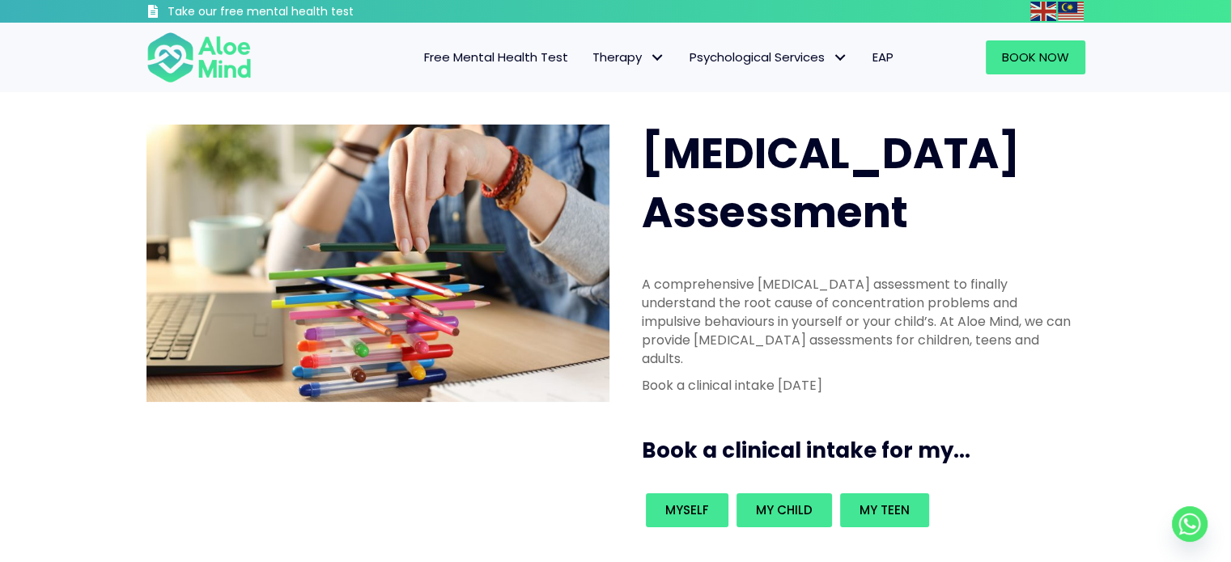
click at [518, 56] on span "Free Mental Health Test" at bounding box center [496, 57] width 144 height 17
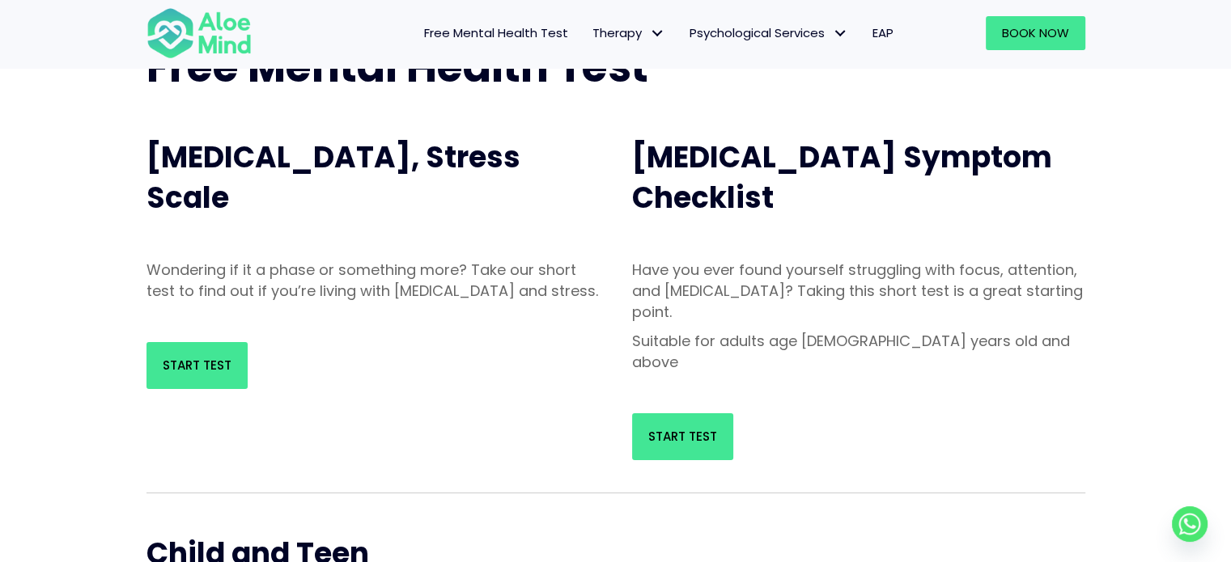
scroll to position [134, 0]
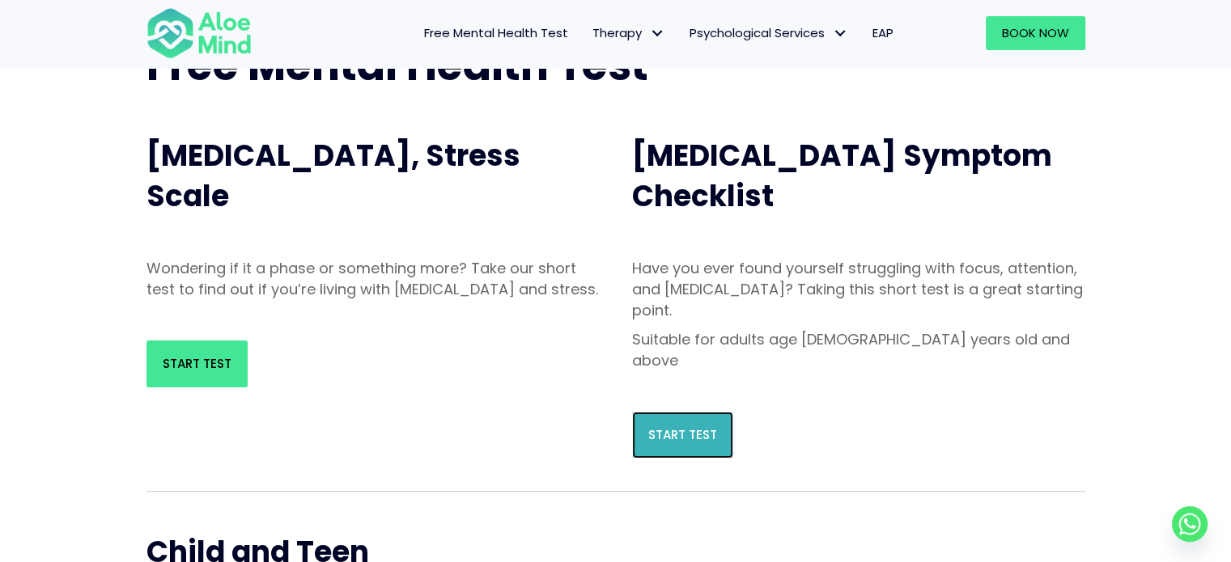
click at [708, 412] on link "Start Test" at bounding box center [682, 435] width 101 height 47
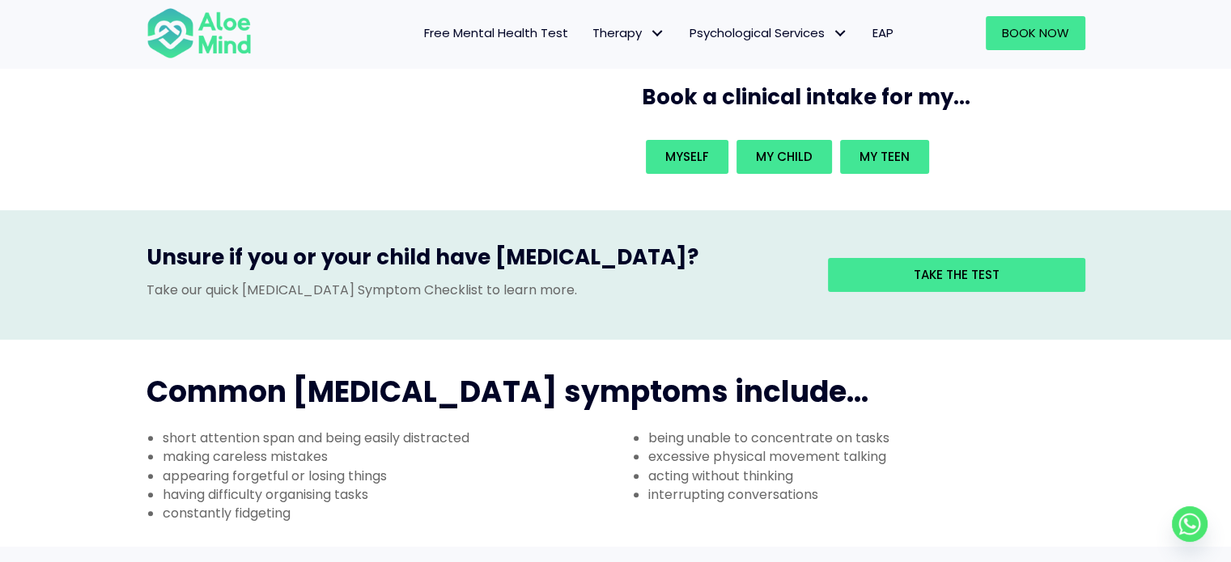
scroll to position [354, 0]
